Goal: Information Seeking & Learning: Learn about a topic

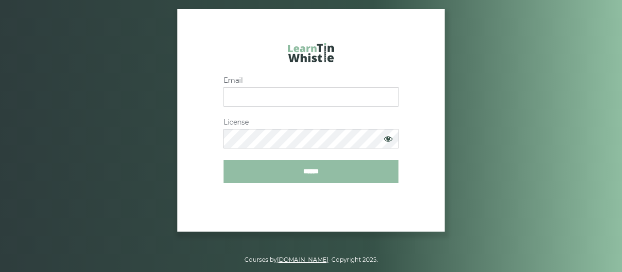
type input "**********"
click at [309, 172] on input "******" at bounding box center [311, 171] width 175 height 23
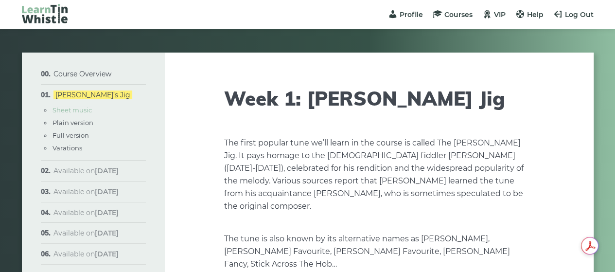
click at [82, 112] on link "Sheet music" at bounding box center [71, 110] width 39 height 8
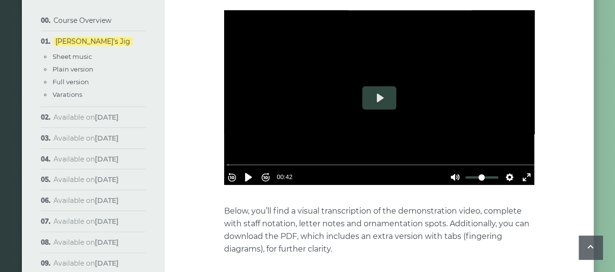
scroll to position [361, 0]
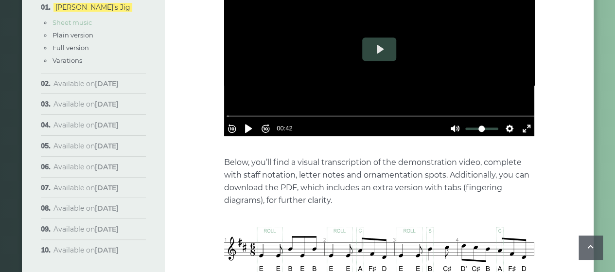
click at [82, 24] on link "Sheet music" at bounding box center [71, 22] width 39 height 8
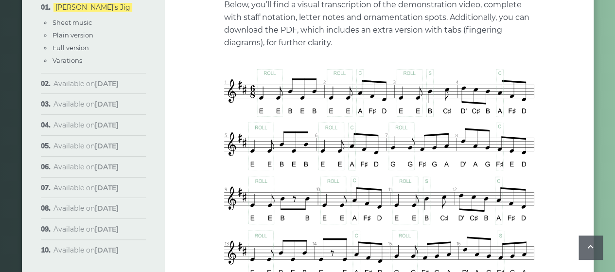
scroll to position [555, 0]
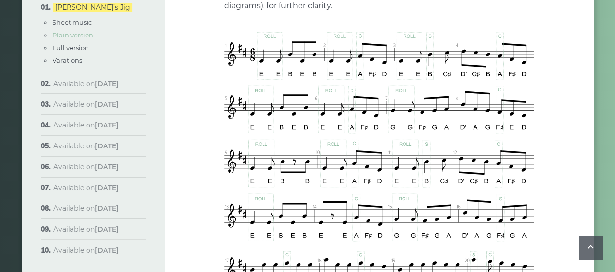
click at [85, 36] on link "Plain version" at bounding box center [72, 35] width 41 height 8
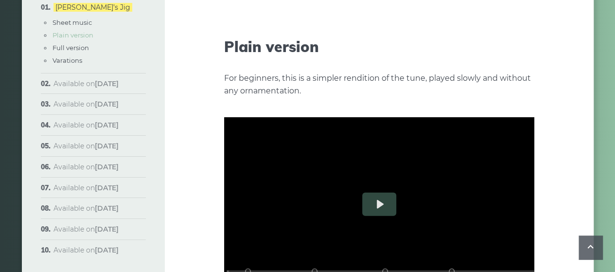
scroll to position [1071, 0]
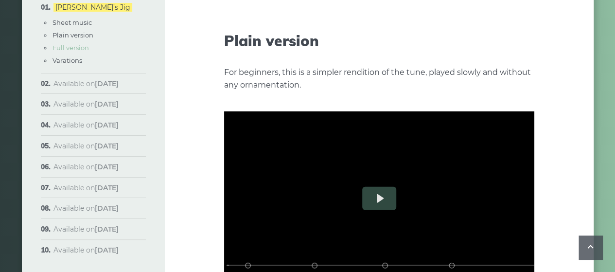
click at [76, 47] on link "Full version" at bounding box center [70, 48] width 36 height 8
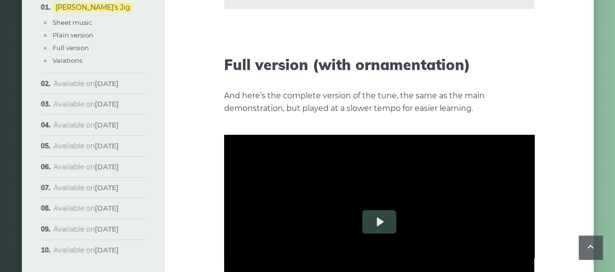
scroll to position [1427, 0]
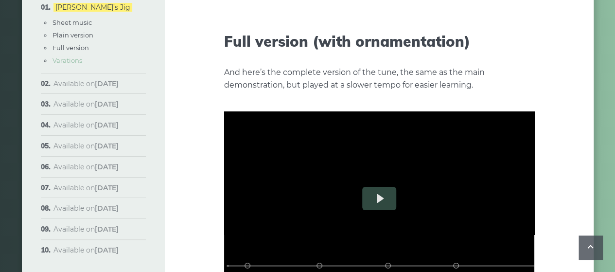
click at [70, 62] on link "Varations" at bounding box center [67, 60] width 30 height 8
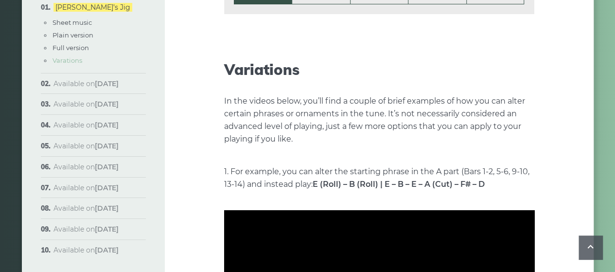
scroll to position [1783, 0]
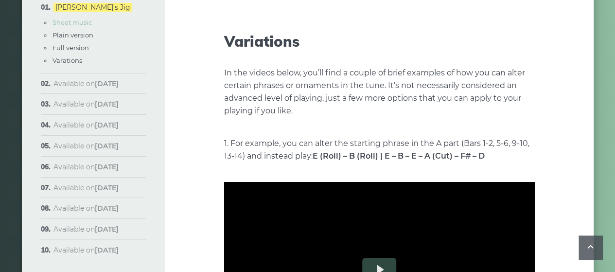
click at [77, 22] on link "Sheet music" at bounding box center [71, 22] width 39 height 8
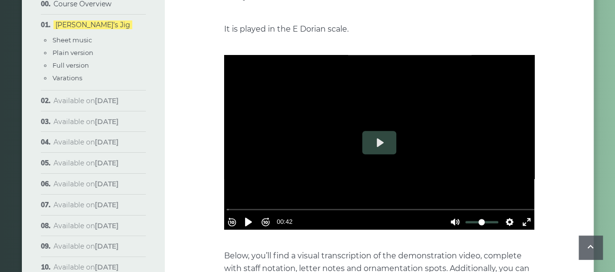
scroll to position [257, 0]
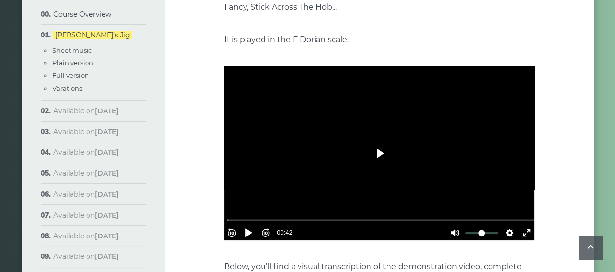
click at [389, 141] on button "Play" at bounding box center [379, 152] width 34 height 23
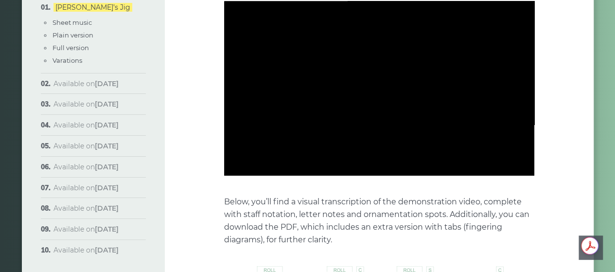
scroll to position [354, 0]
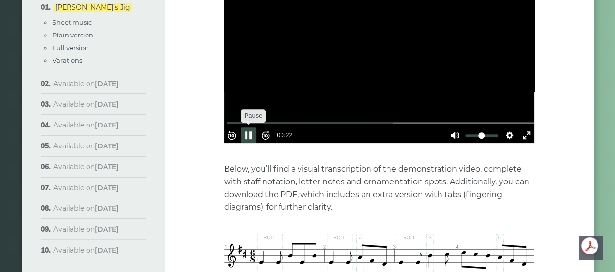
click at [252, 127] on button "Pause Play" at bounding box center [249, 135] width 16 height 16
type input "*****"
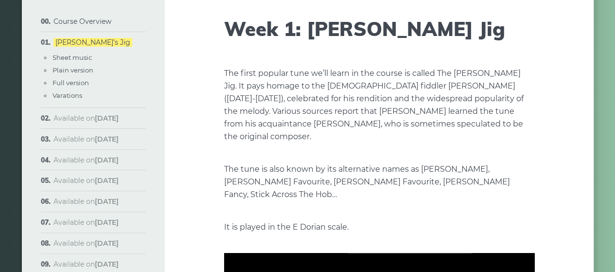
scroll to position [62, 0]
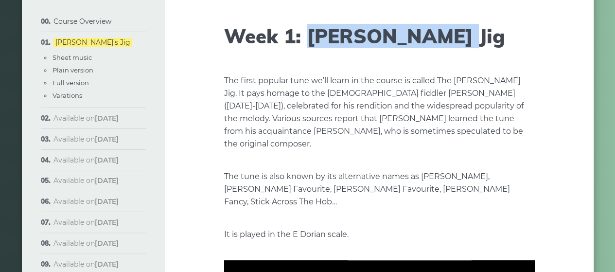
drag, startPoint x: 435, startPoint y: 37, endPoint x: 306, endPoint y: 40, distance: 129.3
click at [306, 40] on h1 "Week 1: [PERSON_NAME] Jig" at bounding box center [379, 35] width 310 height 23
copy h1 "[PERSON_NAME] Jig"
